Goal: Check status: Check status

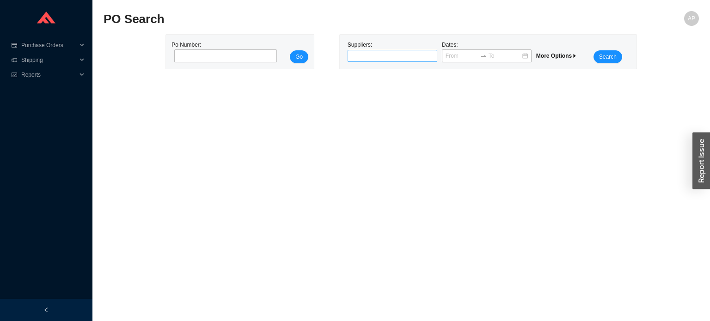
click at [367, 55] on div at bounding box center [388, 55] width 78 height 9
type input "[PERSON_NAME]"
click at [369, 70] on div "[PERSON_NAME]" at bounding box center [392, 72] width 82 height 8
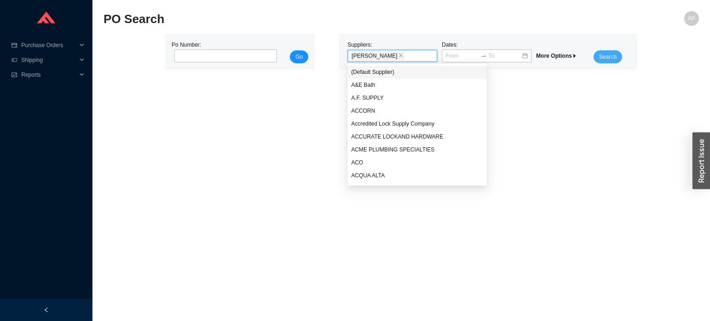
click at [609, 54] on span "Search" at bounding box center [608, 56] width 18 height 9
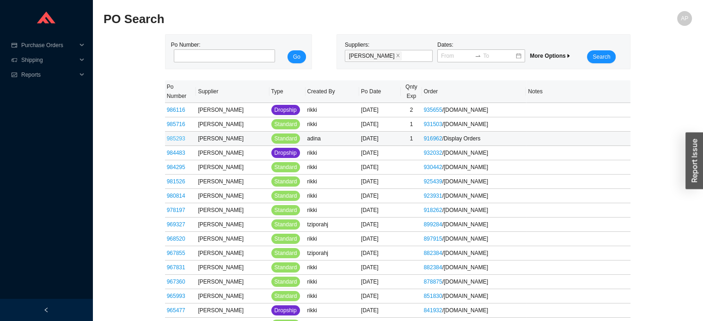
click at [177, 137] on link "985293" at bounding box center [176, 138] width 18 height 6
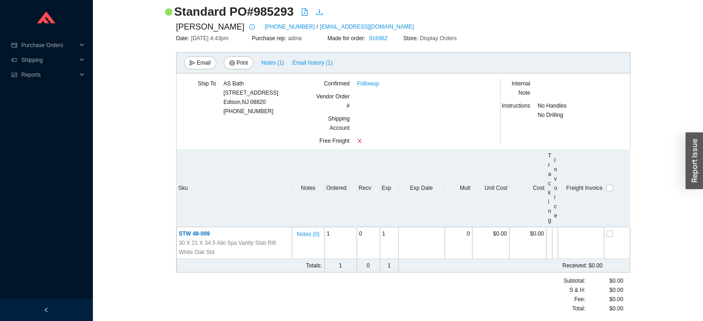
scroll to position [78, 0]
drag, startPoint x: 218, startPoint y: 230, endPoint x: 175, endPoint y: 232, distance: 43.0
click at [175, 232] on div "[PERSON_NAME] [PHONE_NUMBER] / [EMAIL_ADDRESS][DOMAIN_NAME] Date: [DATE] 4:43pm…" at bounding box center [398, 165] width 466 height 293
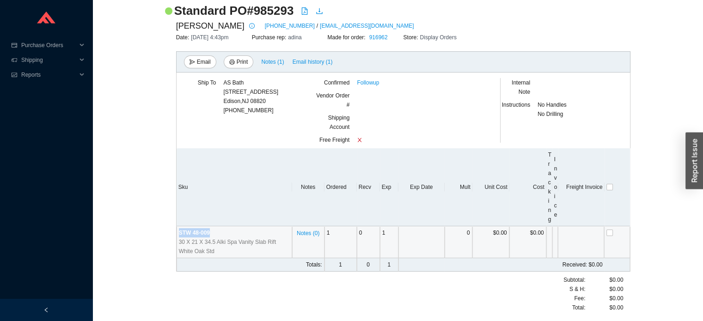
copy table "STW 48-009"
